Goal: Information Seeking & Learning: Learn about a topic

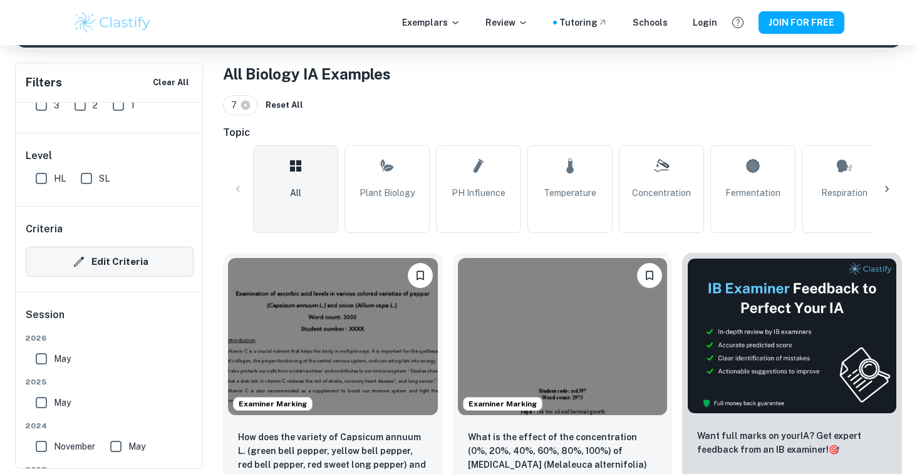
scroll to position [242, 0]
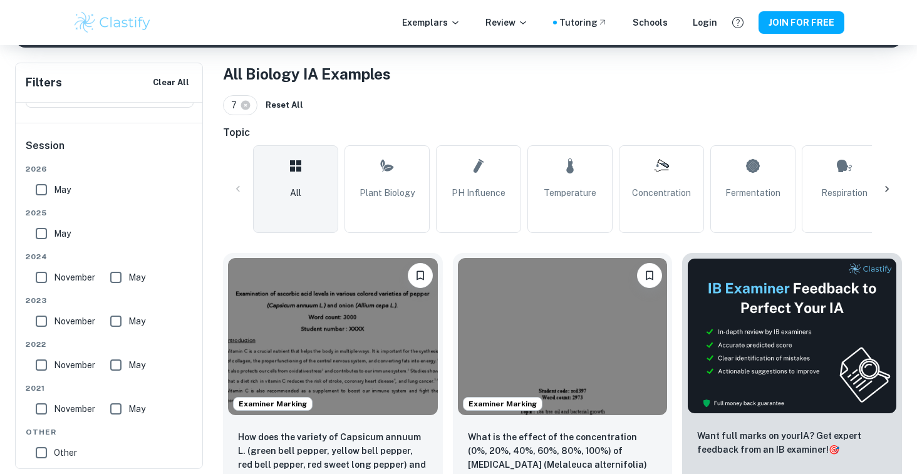
click at [64, 235] on span "May" at bounding box center [62, 234] width 17 height 14
click at [54, 235] on input "May" at bounding box center [41, 233] width 25 height 25
checkbox input "true"
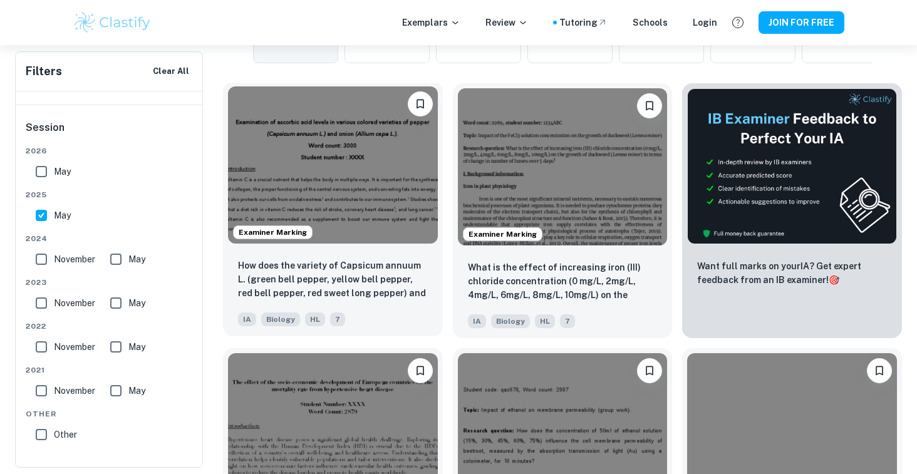
scroll to position [405, 0]
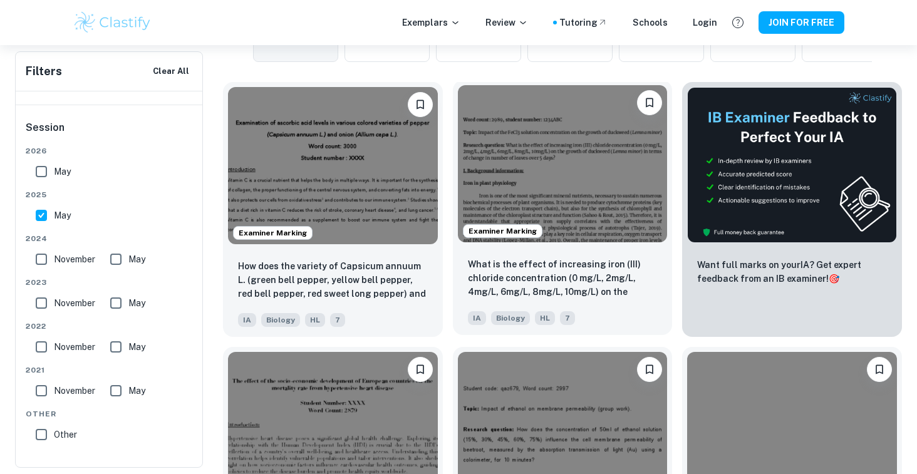
click at [591, 202] on img at bounding box center [563, 163] width 210 height 157
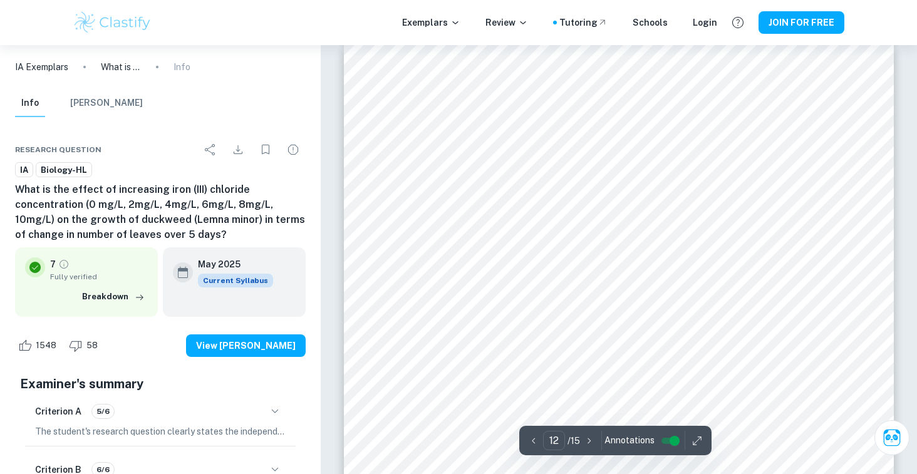
scroll to position [8898, 0]
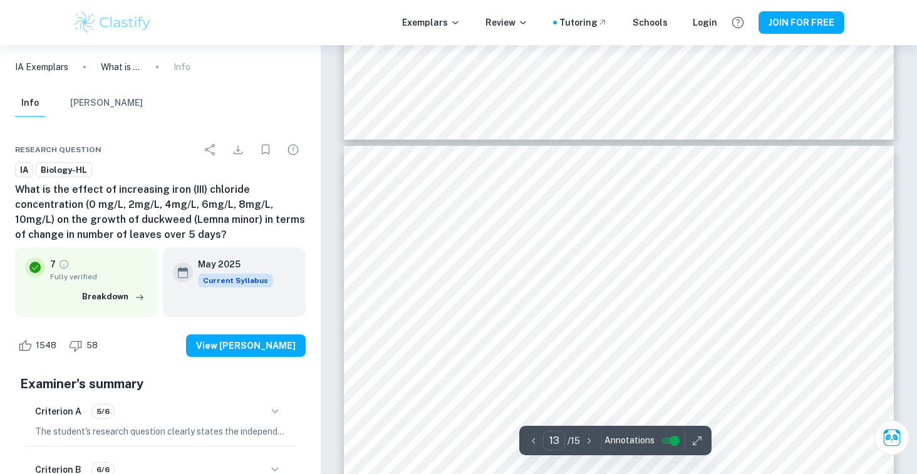
type input "12"
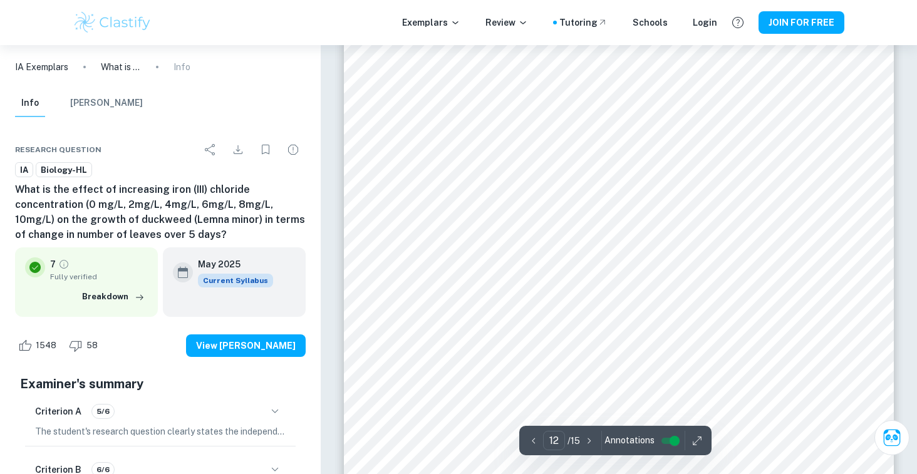
scroll to position [9081, 0]
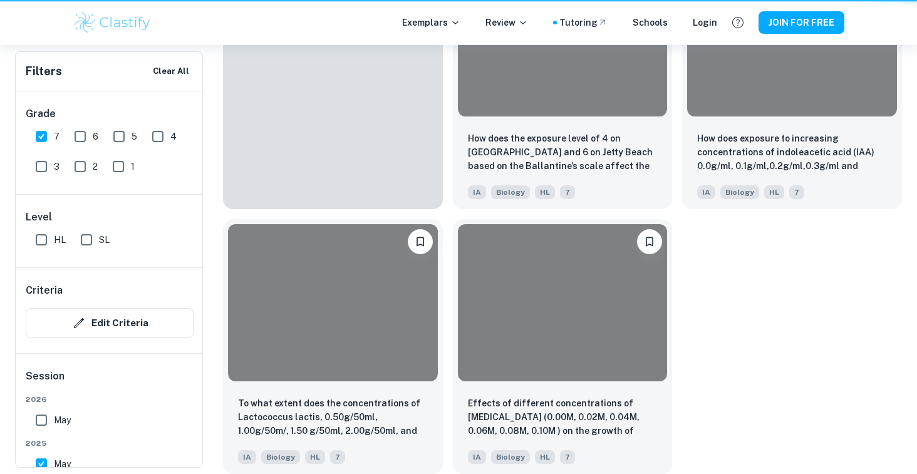
scroll to position [405, 0]
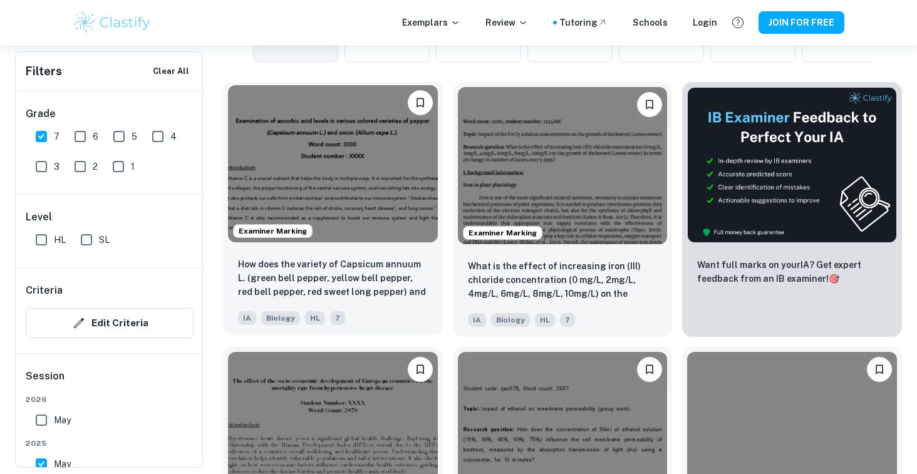
click at [307, 222] on img at bounding box center [333, 163] width 210 height 157
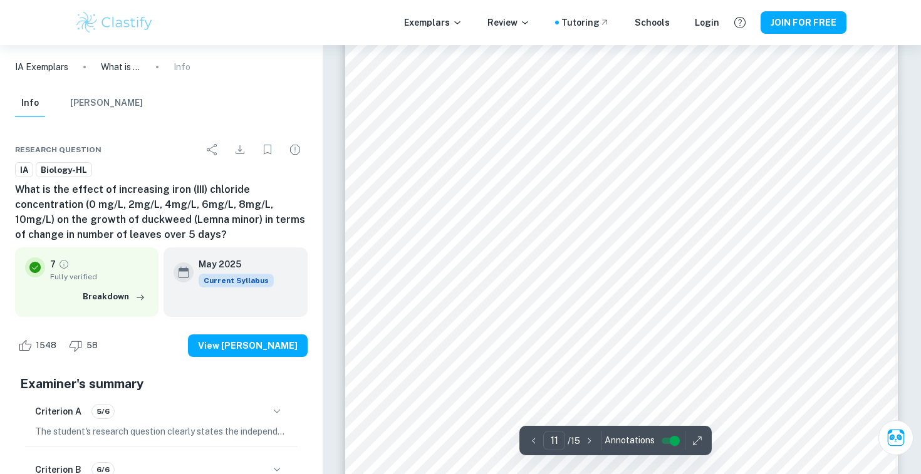
scroll to position [8508, 0]
type input "12"
